Goal: Transaction & Acquisition: Download file/media

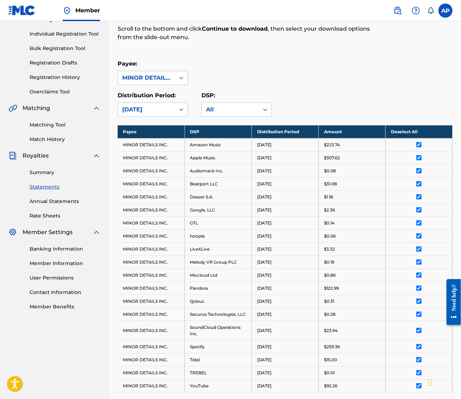
scroll to position [56, 0]
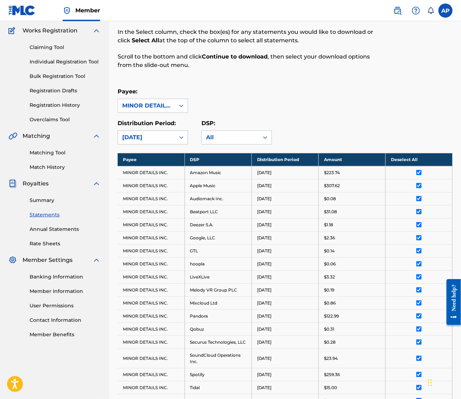
click at [169, 137] on div "[DATE]" at bounding box center [146, 137] width 49 height 8
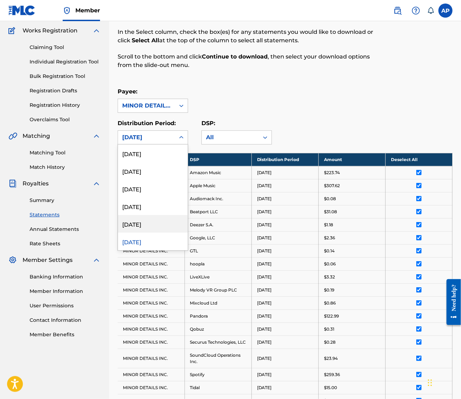
click at [147, 228] on div "[DATE]" at bounding box center [153, 224] width 70 height 18
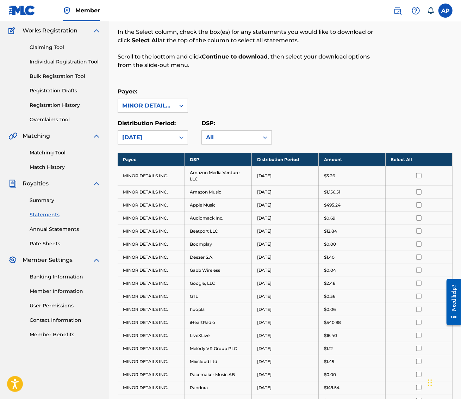
click at [416, 159] on th "Select All" at bounding box center [419, 159] width 67 height 13
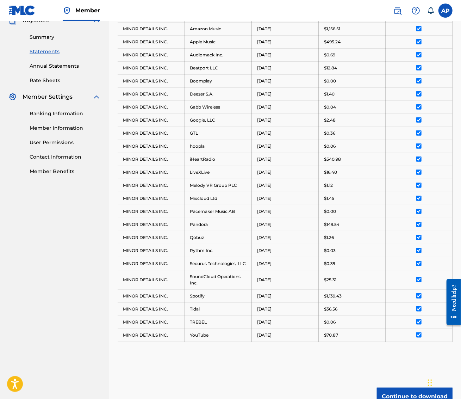
scroll to position [290, 0]
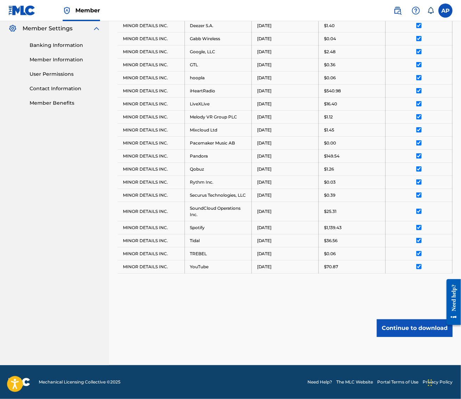
click at [412, 324] on button "Continue to download" at bounding box center [415, 328] width 76 height 18
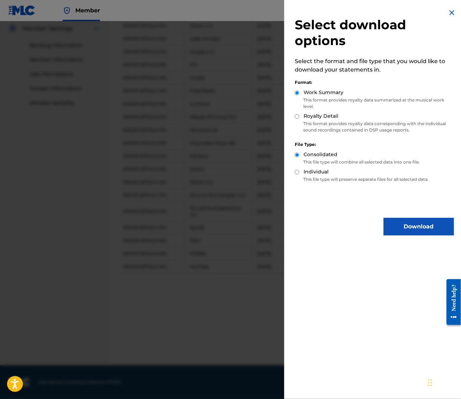
click at [412, 231] on button "Download" at bounding box center [419, 227] width 70 height 18
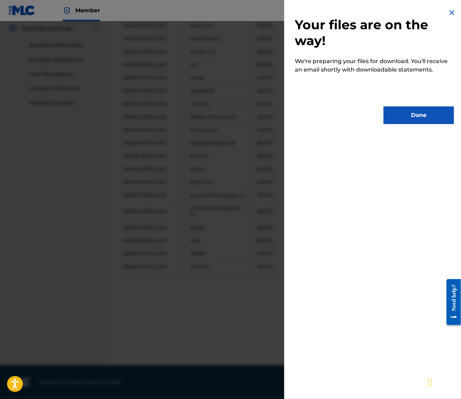
click at [414, 109] on button "Done" at bounding box center [419, 115] width 70 height 18
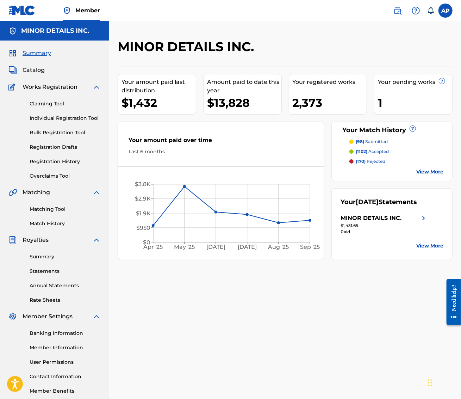
click at [41, 269] on link "Statements" at bounding box center [65, 271] width 71 height 7
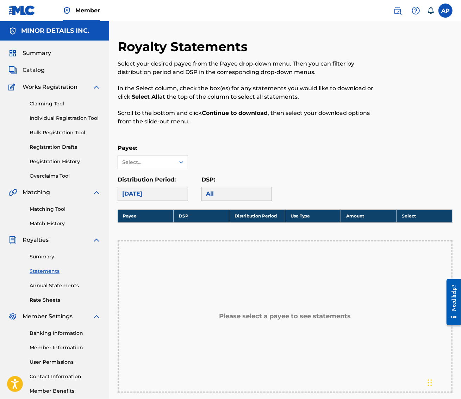
click at [168, 166] on div "Select..." at bounding box center [146, 161] width 57 height 13
click at [168, 177] on div "MINOR DETAILS INC." at bounding box center [153, 178] width 70 height 18
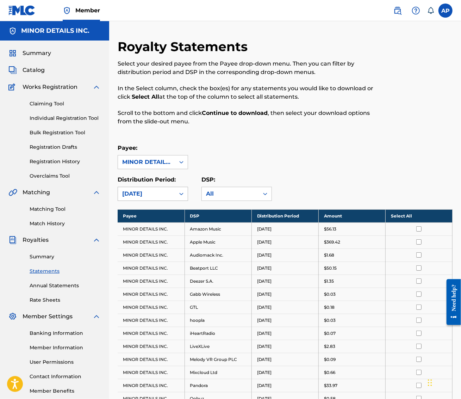
click at [170, 194] on div "[DATE]" at bounding box center [146, 194] width 49 height 8
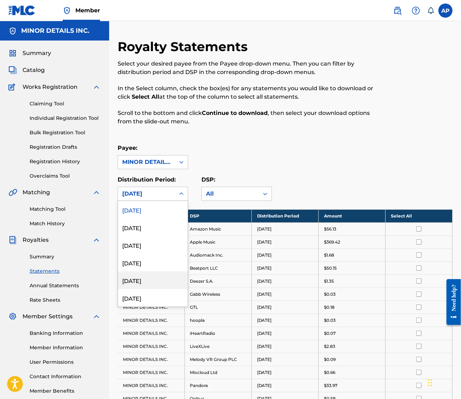
scroll to position [24, 0]
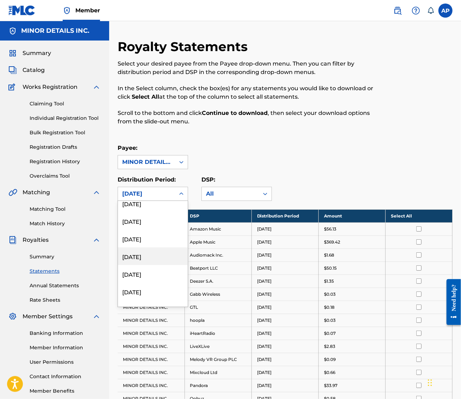
click at [157, 258] on div "May 2025" at bounding box center [153, 256] width 70 height 18
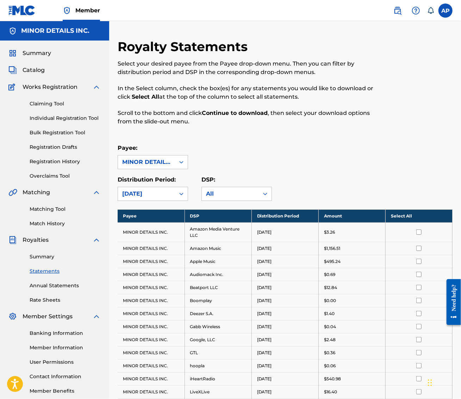
click at [421, 213] on th "Select All" at bounding box center [419, 215] width 67 height 13
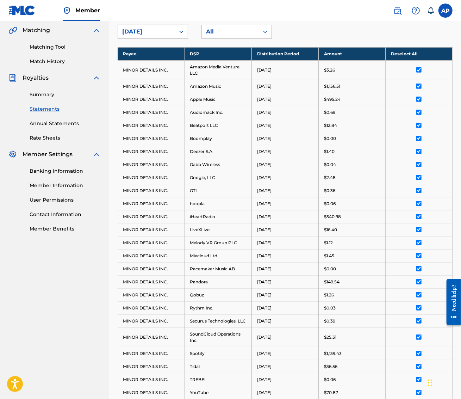
scroll to position [290, 0]
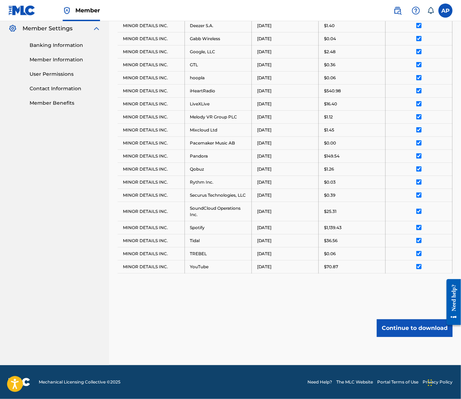
click at [421, 327] on button "Continue to download" at bounding box center [415, 328] width 76 height 18
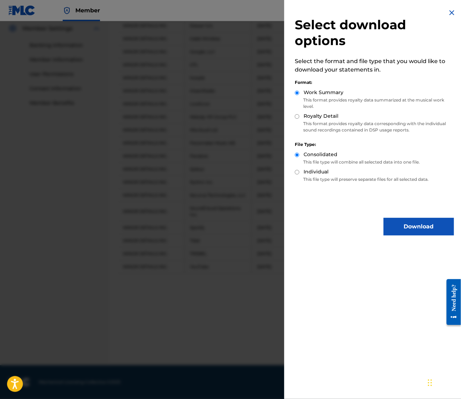
click at [411, 226] on button "Download" at bounding box center [419, 227] width 70 height 18
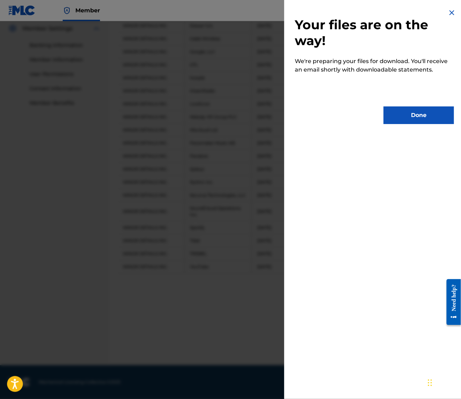
click at [412, 114] on button "Done" at bounding box center [419, 115] width 70 height 18
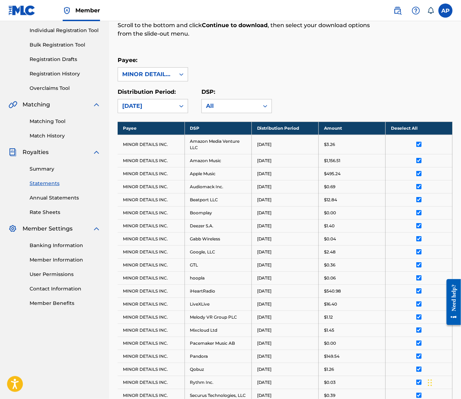
scroll to position [0, 0]
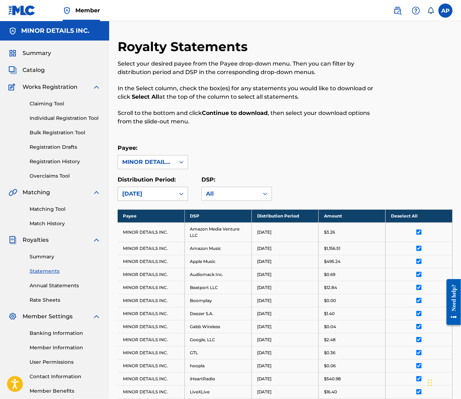
click at [153, 198] on div "May 2025" at bounding box center [146, 193] width 57 height 13
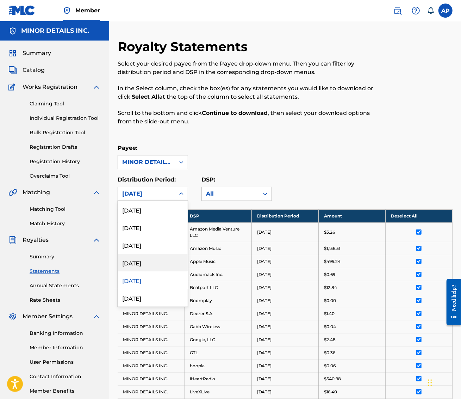
click at [158, 260] on div "June 2025" at bounding box center [153, 263] width 70 height 18
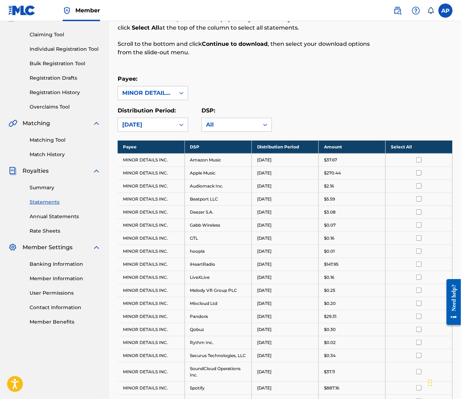
scroll to position [160, 0]
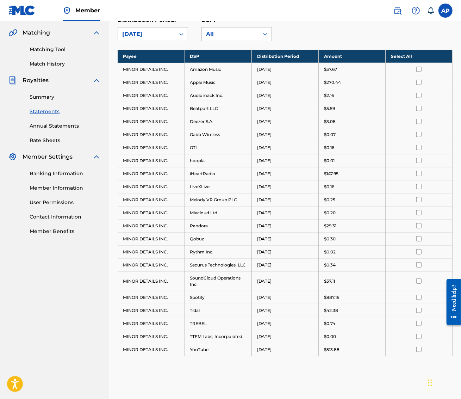
click at [399, 52] on th "Select All" at bounding box center [419, 56] width 67 height 13
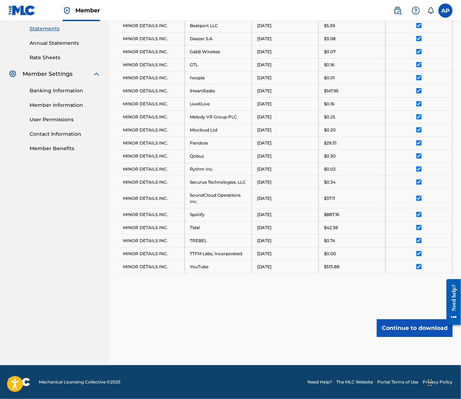
click at [418, 333] on button "Continue to download" at bounding box center [415, 328] width 76 height 18
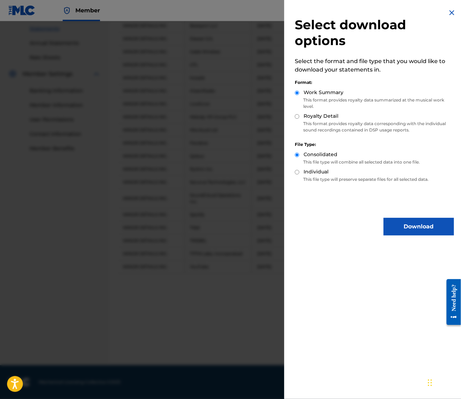
click at [415, 229] on button "Download" at bounding box center [419, 227] width 70 height 18
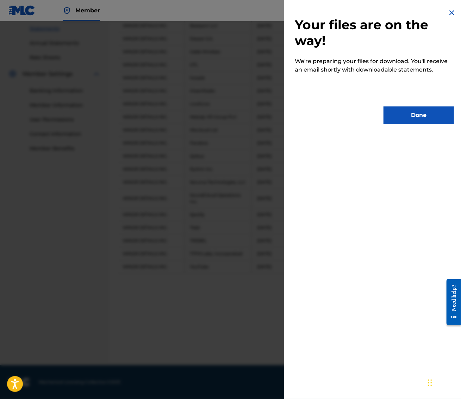
click at [413, 114] on button "Done" at bounding box center [419, 115] width 70 height 18
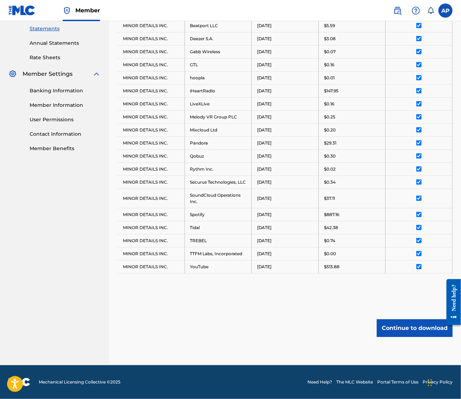
click at [429, 320] on button "Continue to download" at bounding box center [415, 328] width 76 height 18
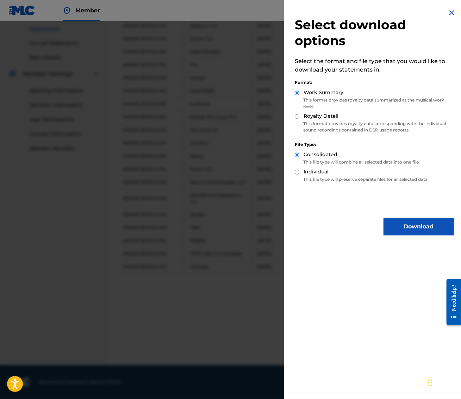
click at [416, 225] on button "Download" at bounding box center [419, 227] width 70 height 18
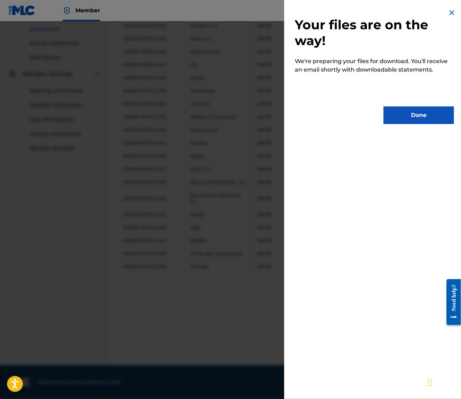
click at [425, 116] on button "Done" at bounding box center [419, 115] width 70 height 18
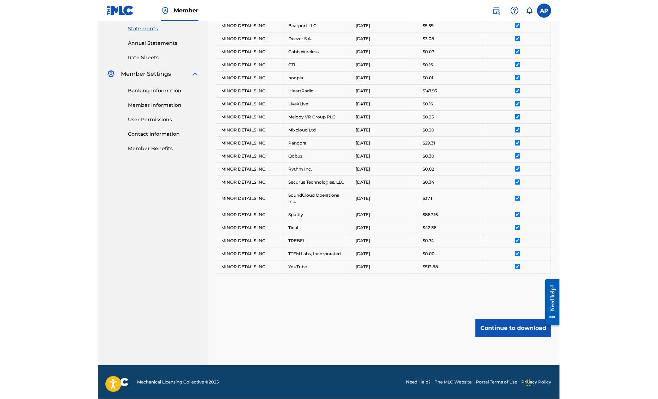
scroll to position [224, 0]
